Goal: Information Seeking & Learning: Learn about a topic

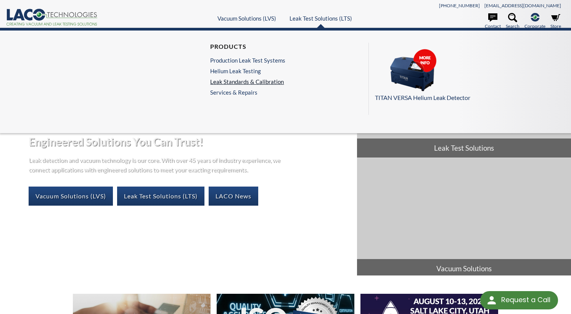
click at [268, 80] on link "Leak Standards & Calibration" at bounding box center [247, 81] width 75 height 7
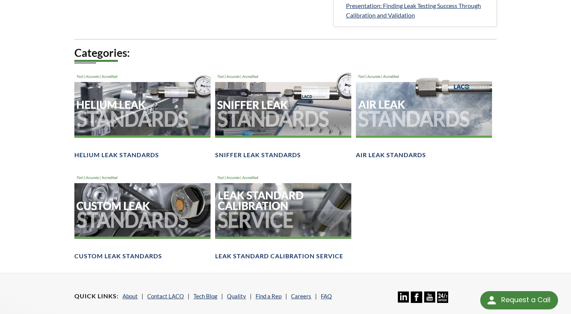
scroll to position [497, 0]
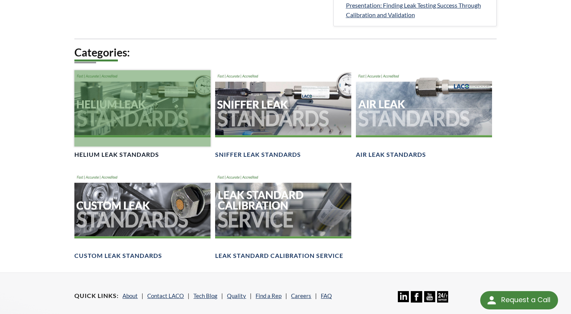
click at [139, 122] on div at bounding box center [142, 108] width 136 height 76
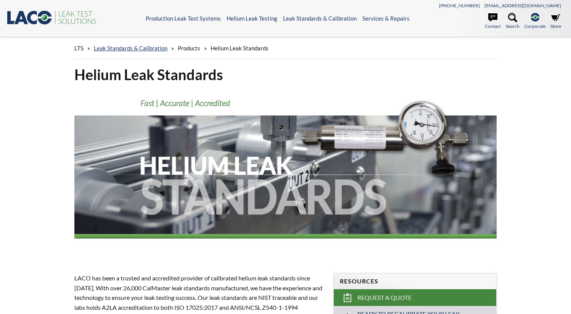
select select "Language Translate Widget"
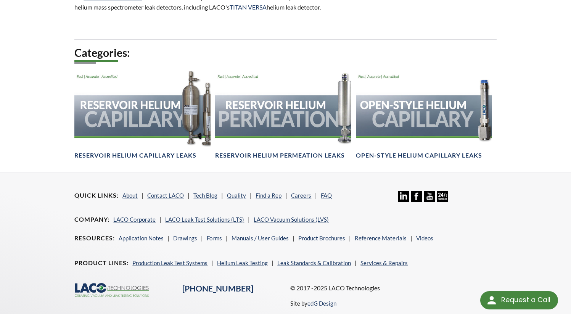
scroll to position [497, 0]
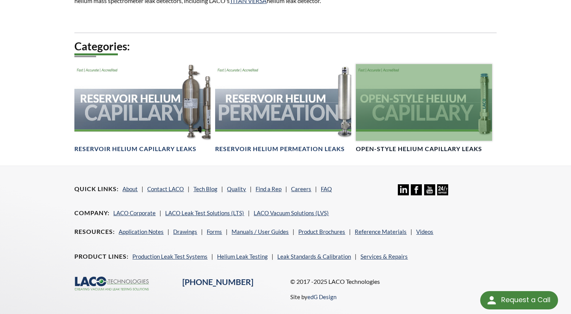
click at [454, 117] on div at bounding box center [424, 102] width 136 height 76
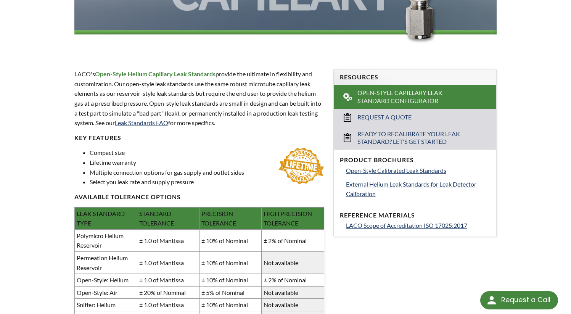
scroll to position [248, 0]
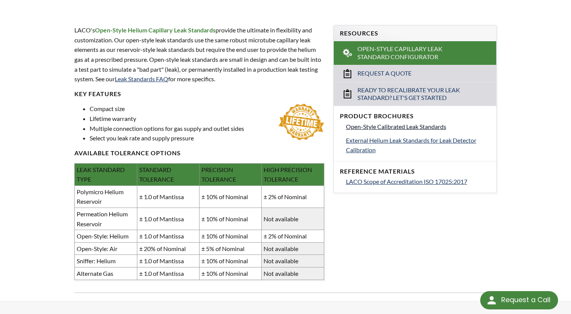
click at [369, 126] on span "Open-Style Calibrated Leak Standards" at bounding box center [396, 126] width 100 height 7
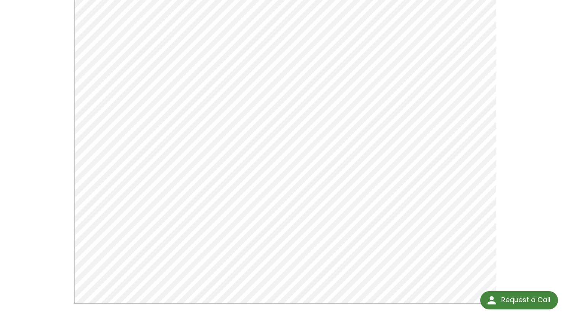
scroll to position [87, 0]
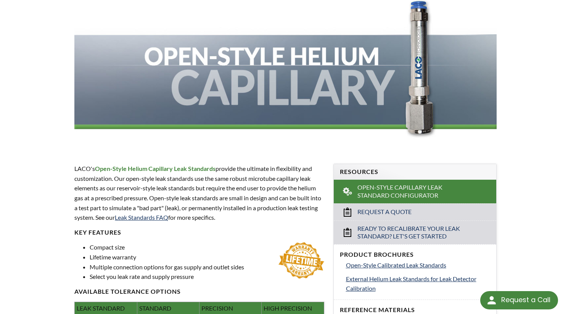
scroll to position [107, 0]
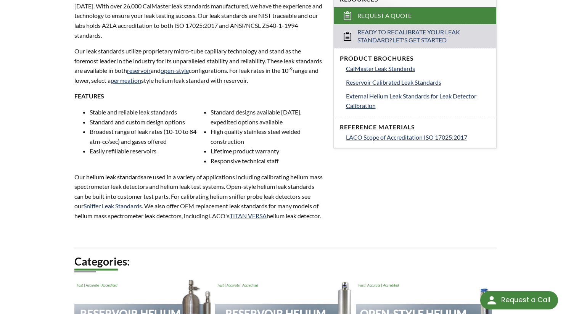
scroll to position [230, 0]
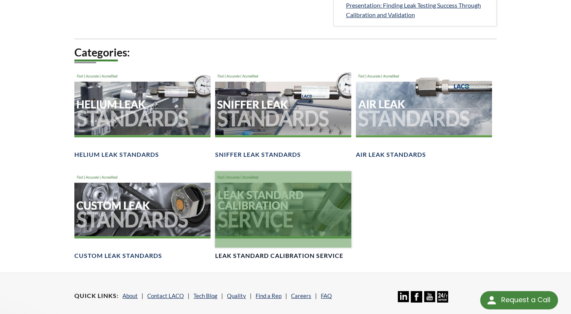
click at [244, 230] on div at bounding box center [283, 209] width 136 height 76
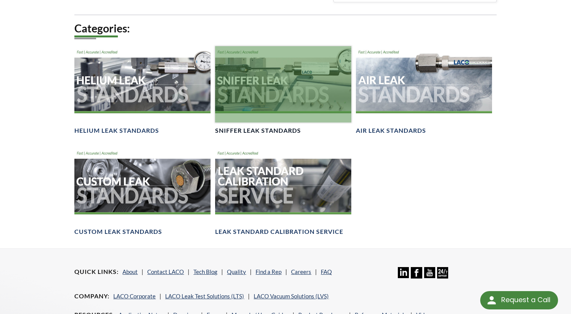
scroll to position [523, 0]
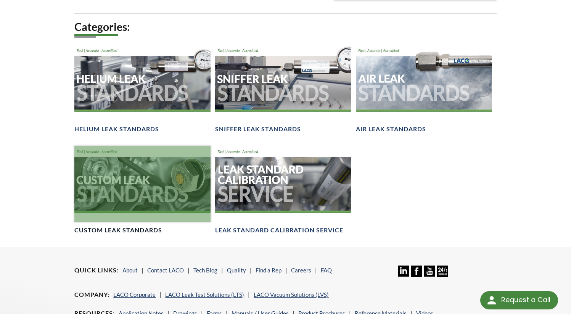
click at [138, 185] on div at bounding box center [142, 184] width 136 height 76
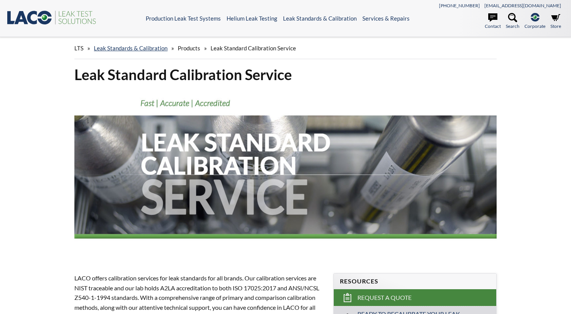
select select "Language Translate Widget"
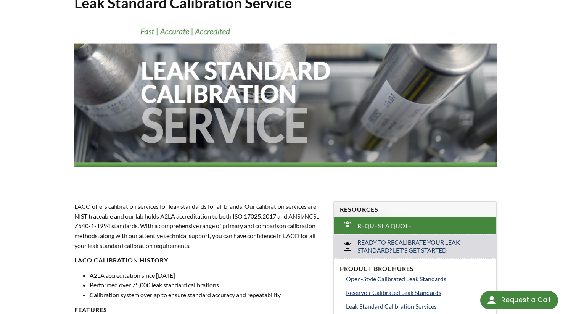
scroll to position [74, 0]
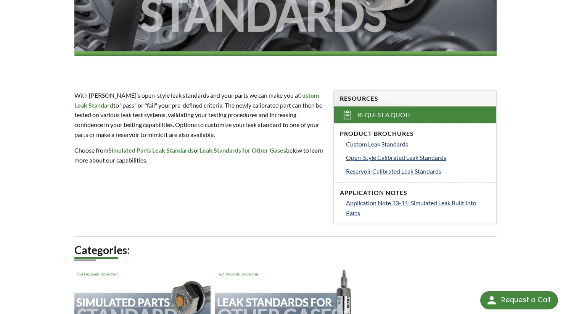
scroll to position [217, 0]
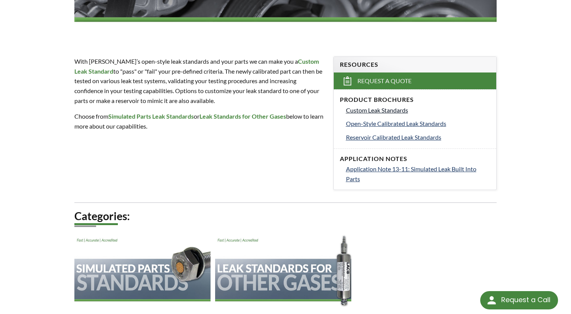
click at [353, 111] on span "Custom Leak Standards" at bounding box center [377, 109] width 62 height 7
click at [352, 111] on span "Custom Leak Standards" at bounding box center [377, 109] width 62 height 7
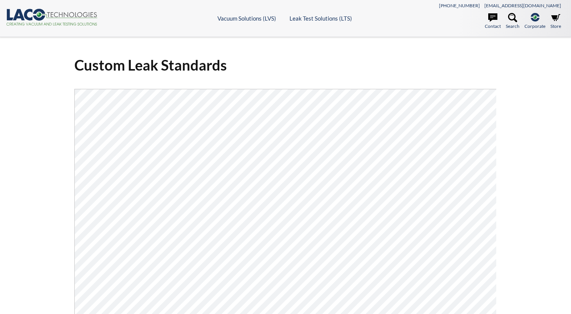
select select "Language Translate Widget"
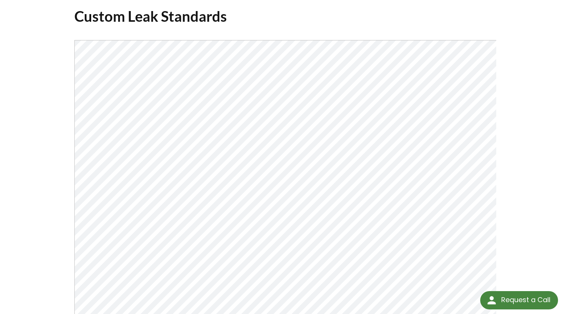
scroll to position [48, 0]
